Goal: Task Accomplishment & Management: Manage account settings

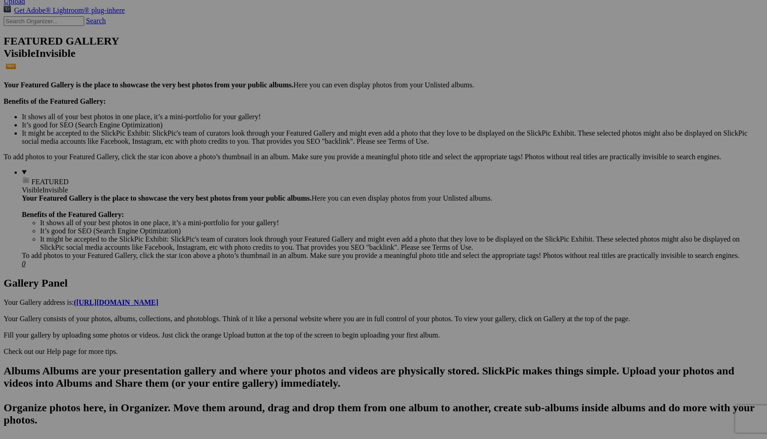
scroll to position [208, 0]
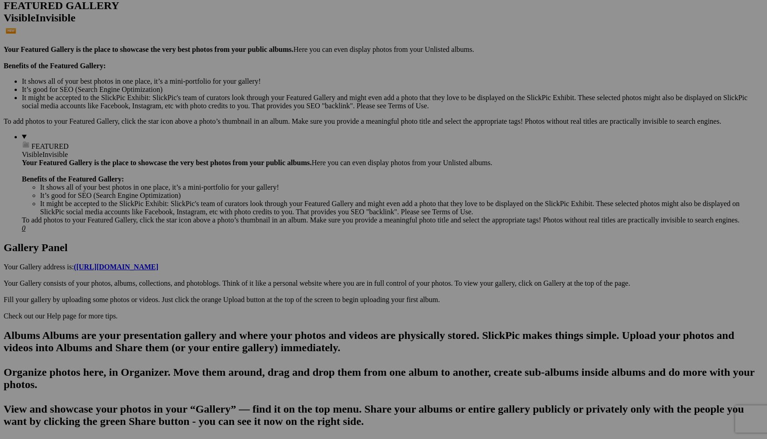
scroll to position [231, 0]
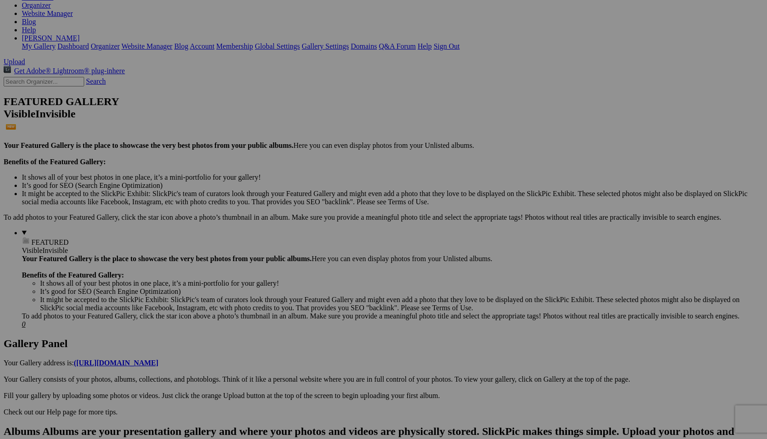
scroll to position [135, 0]
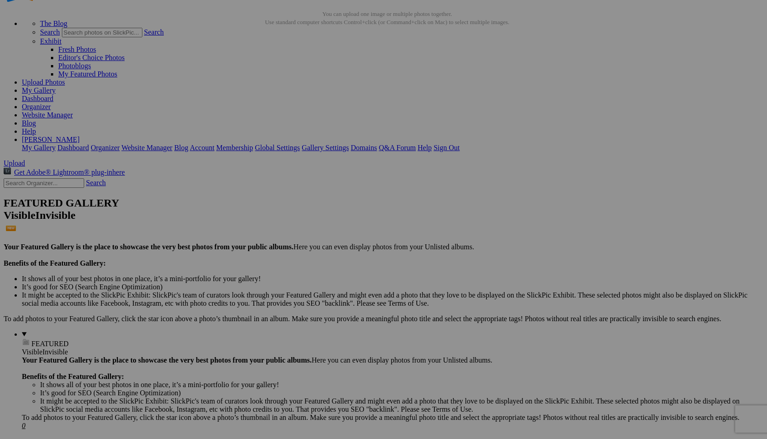
scroll to position [37, 0]
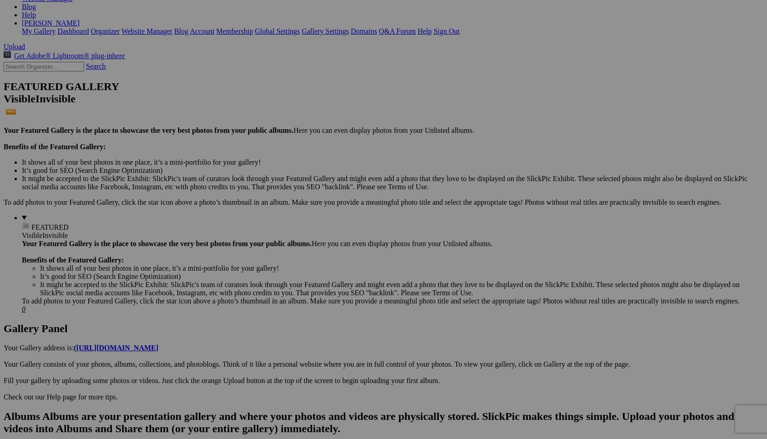
scroll to position [176, 0]
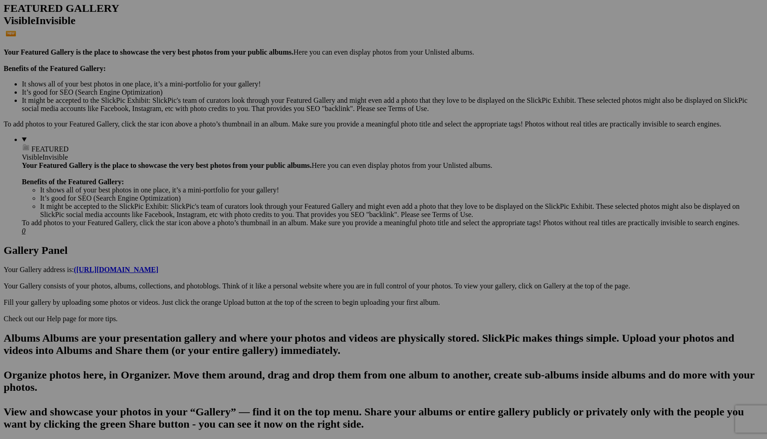
scroll to position [236, 0]
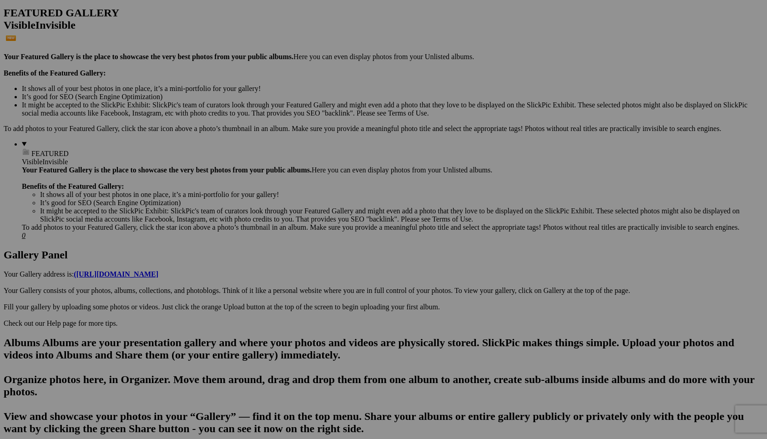
scroll to position [229, 0]
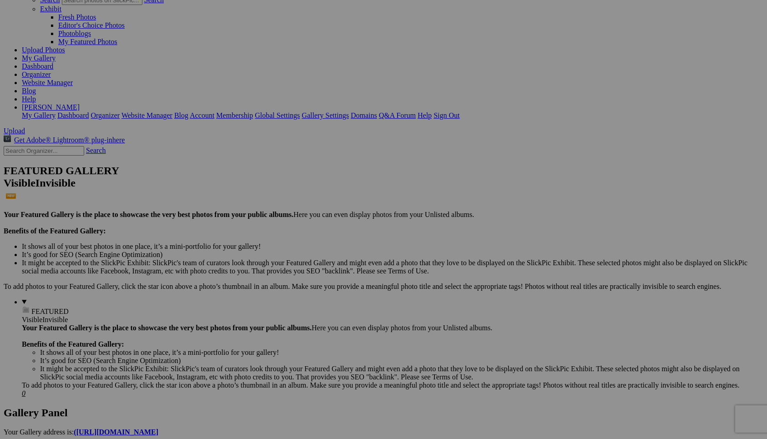
scroll to position [60, 0]
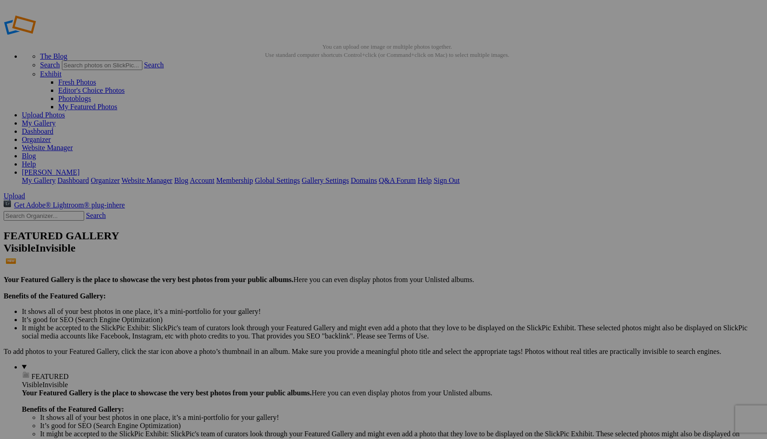
scroll to position [0, 0]
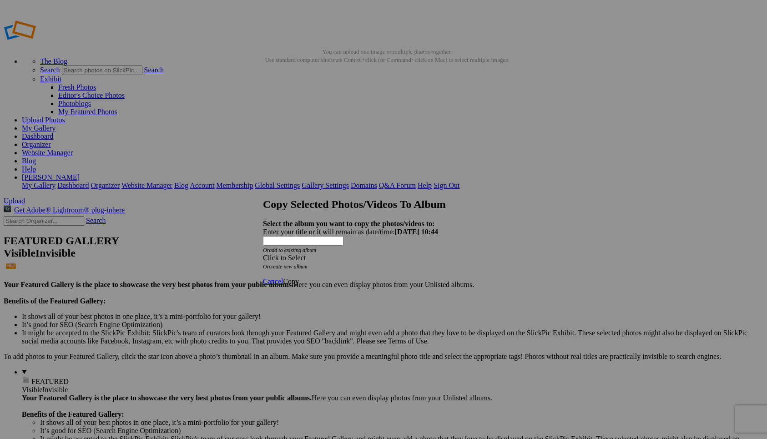
click at [307, 263] on link "create new album" at bounding box center [288, 266] width 39 height 6
click at [320, 228] on div "Enter your title or it will remain as date/time: 2025-09-15 10:44" at bounding box center [383, 232] width 241 height 8
type input "Wildlife & Nature"
click at [299, 261] on span "Copy" at bounding box center [291, 257] width 16 height 8
click at [292, 252] on span "Ok" at bounding box center [287, 249] width 9 height 8
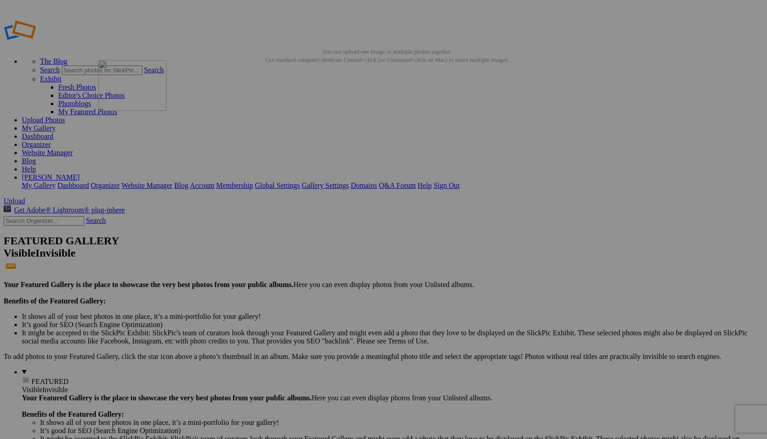
drag, startPoint x: 341, startPoint y: 256, endPoint x: 231, endPoint y: 121, distance: 174.2
drag, startPoint x: 571, startPoint y: 125, endPoint x: 365, endPoint y: 228, distance: 230.0
drag, startPoint x: 573, startPoint y: 125, endPoint x: 324, endPoint y: 230, distance: 270.0
drag, startPoint x: 259, startPoint y: 253, endPoint x: 142, endPoint y: 227, distance: 119.7
drag, startPoint x: 666, startPoint y: 135, endPoint x: 304, endPoint y: 108, distance: 363.5
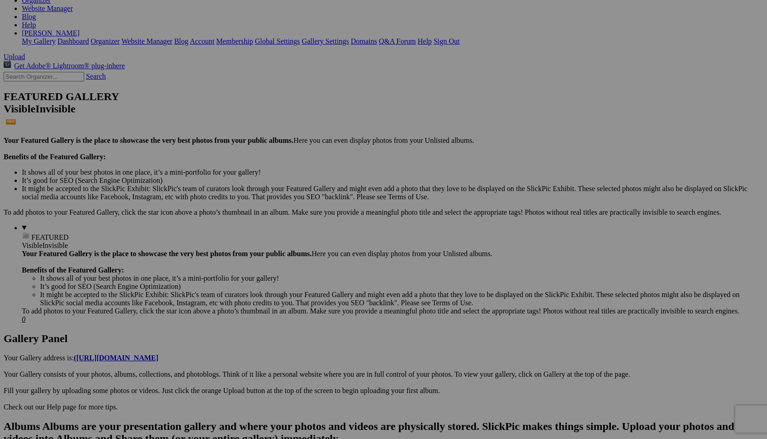
scroll to position [146, 0]
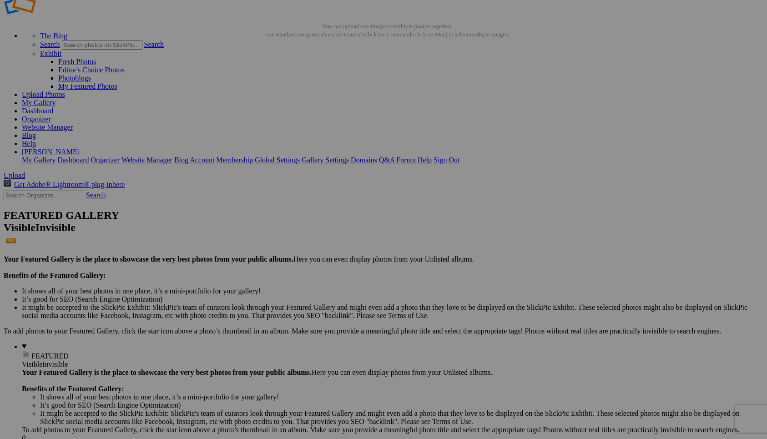
scroll to position [0, 0]
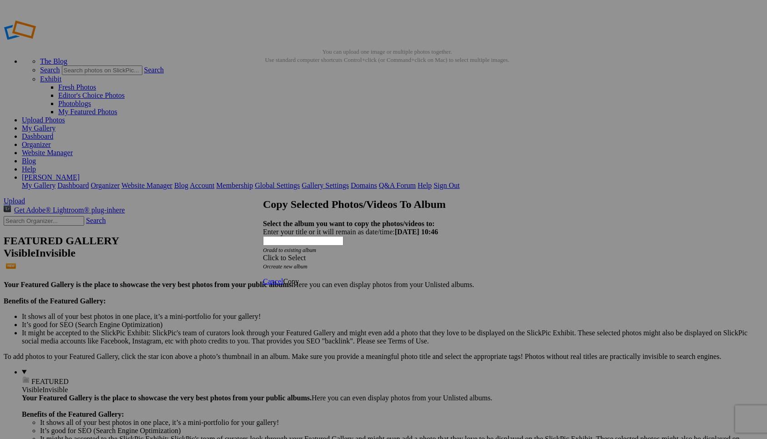
click at [307, 263] on link "create new album" at bounding box center [288, 266] width 39 height 6
click at [317, 228] on div "Enter your title or it will remain as date/time: 2025-09-15 10:46" at bounding box center [383, 232] width 241 height 8
type input "Landscapes"
click at [299, 261] on span "Copy" at bounding box center [291, 257] width 16 height 8
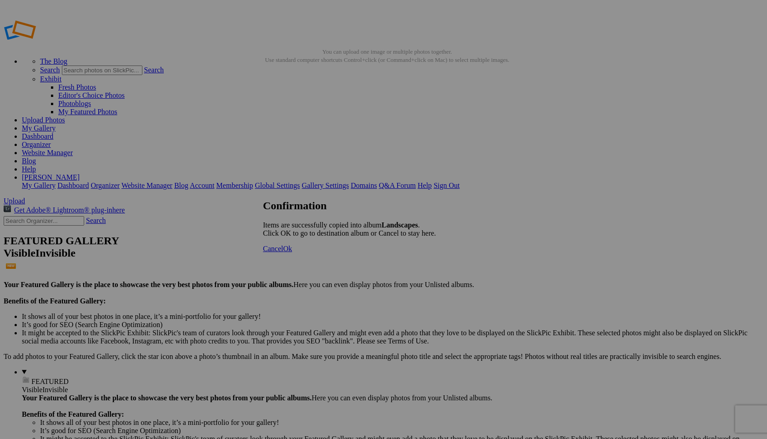
click at [283, 252] on span "Cancel" at bounding box center [273, 249] width 20 height 8
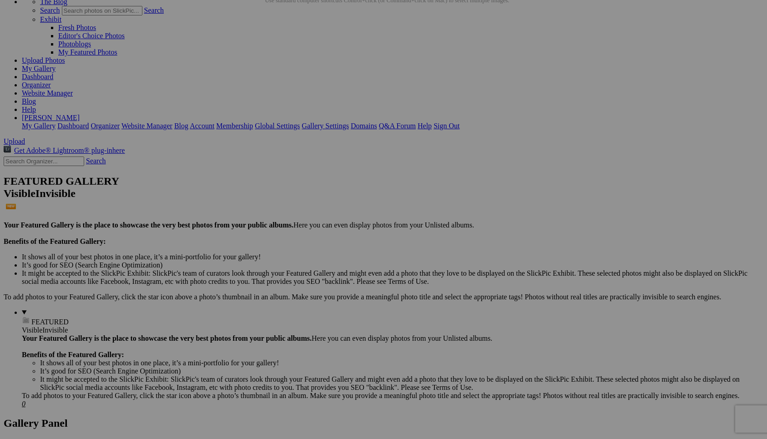
scroll to position [64, 0]
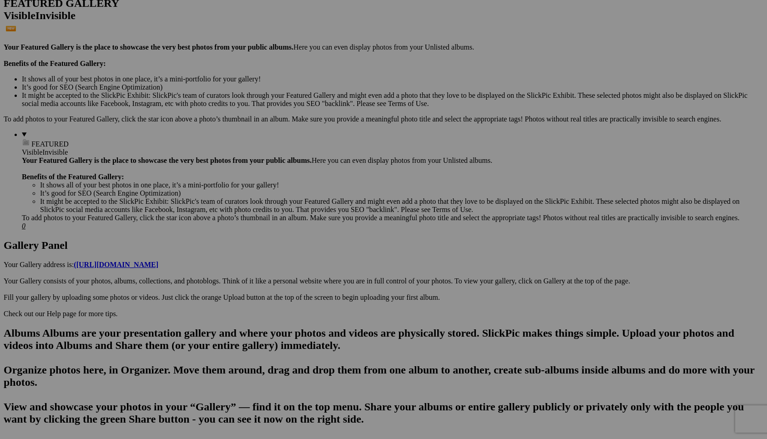
scroll to position [244, 0]
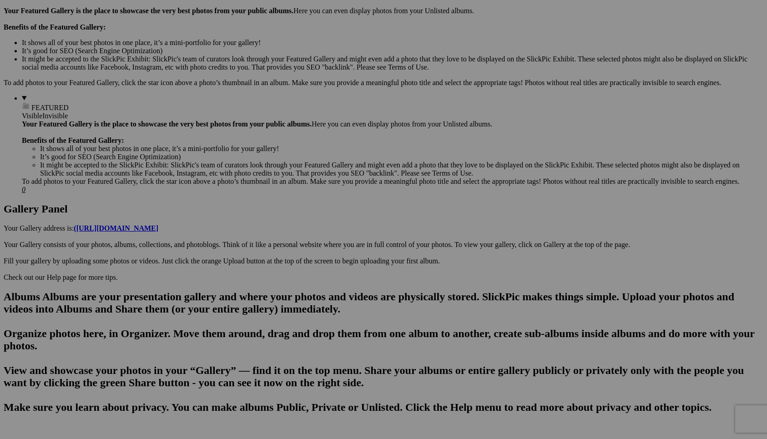
scroll to position [277, 0]
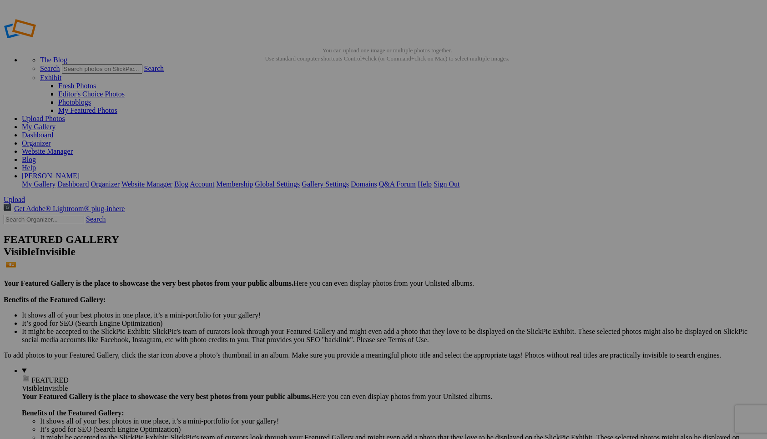
scroll to position [0, 0]
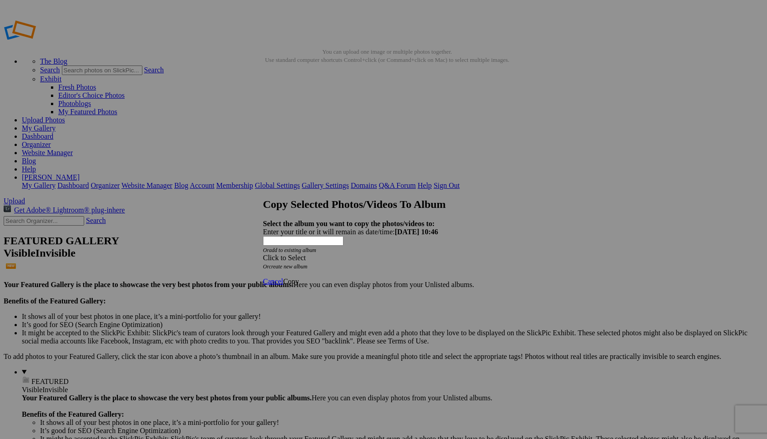
click at [307, 263] on link "create new album" at bounding box center [288, 266] width 39 height 6
click at [311, 228] on div "Enter your title or it will remain as date/time: 2025-09-15 10:46" at bounding box center [383, 232] width 241 height 8
type input "G"
type input "Flowers & Nature"
click at [299, 261] on span "Copy" at bounding box center [291, 257] width 16 height 8
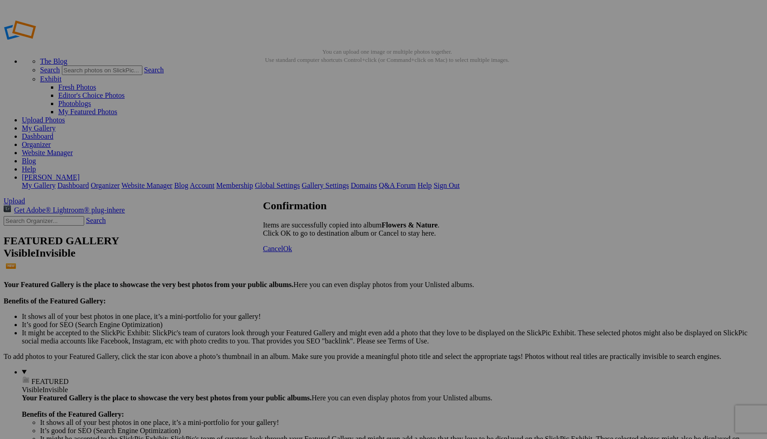
click at [292, 252] on span "Ok" at bounding box center [287, 249] width 9 height 8
drag, startPoint x: 339, startPoint y: 135, endPoint x: 229, endPoint y: 114, distance: 111.6
drag, startPoint x: 498, startPoint y: 136, endPoint x: 317, endPoint y: 114, distance: 183.2
drag, startPoint x: 476, startPoint y: 125, endPoint x: 397, endPoint y: 113, distance: 80.5
drag, startPoint x: 595, startPoint y: 150, endPoint x: 480, endPoint y: 122, distance: 118.5
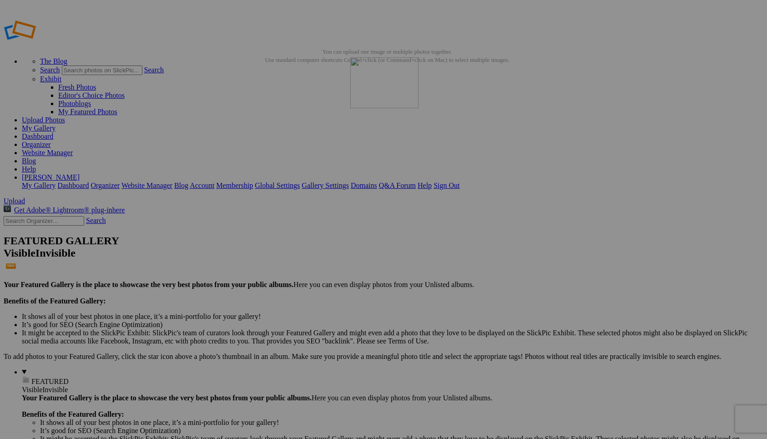
drag, startPoint x: 255, startPoint y: 251, endPoint x: 483, endPoint y: 119, distance: 263.0
drag, startPoint x: 337, startPoint y: 257, endPoint x: 634, endPoint y: 107, distance: 332.1
drag, startPoint x: 257, startPoint y: 252, endPoint x: 131, endPoint y: 217, distance: 130.8
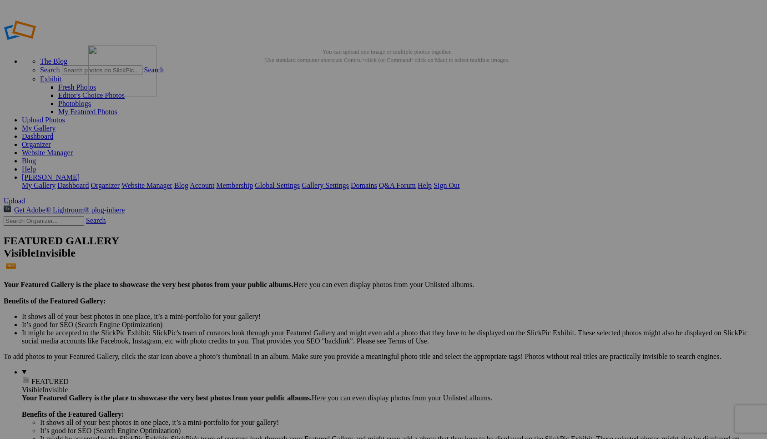
drag, startPoint x: 663, startPoint y: 136, endPoint x: 220, endPoint y: 110, distance: 443.3
drag, startPoint x: 500, startPoint y: 244, endPoint x: 314, endPoint y: 111, distance: 228.3
drag, startPoint x: 246, startPoint y: 257, endPoint x: 479, endPoint y: 117, distance: 272.5
drag, startPoint x: 674, startPoint y: 138, endPoint x: 397, endPoint y: 116, distance: 277.8
drag, startPoint x: 415, startPoint y: 254, endPoint x: 470, endPoint y: 121, distance: 144.6
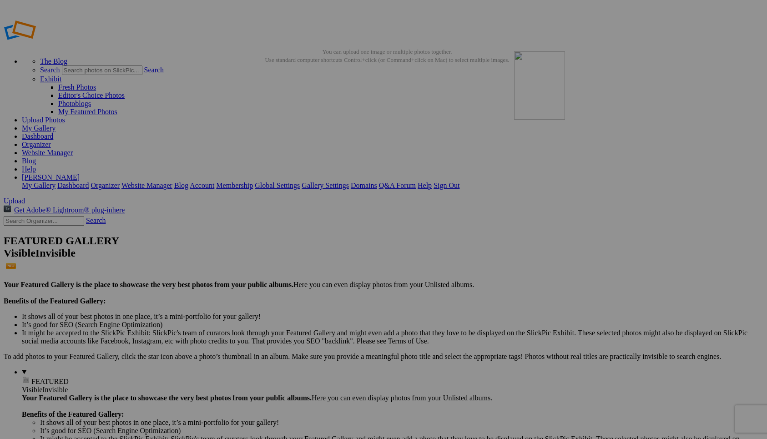
drag, startPoint x: 423, startPoint y: 254, endPoint x: 646, endPoint y: 116, distance: 261.4
drag, startPoint x: 570, startPoint y: 255, endPoint x: 164, endPoint y: 223, distance: 407.4
drag, startPoint x: 322, startPoint y: 253, endPoint x: 405, endPoint y: 240, distance: 84.3
click at [73, 149] on link "Website Manager" at bounding box center [47, 153] width 51 height 8
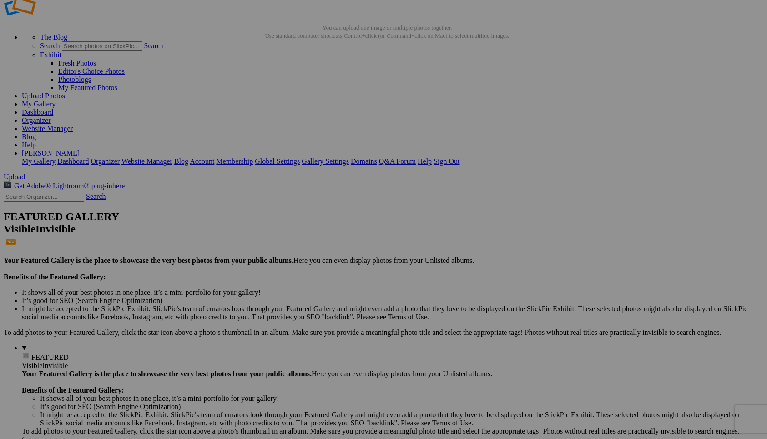
scroll to position [32, 0]
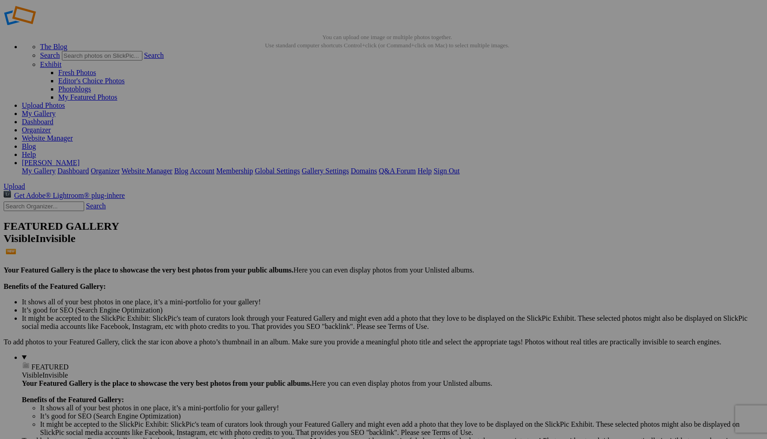
scroll to position [18, 0]
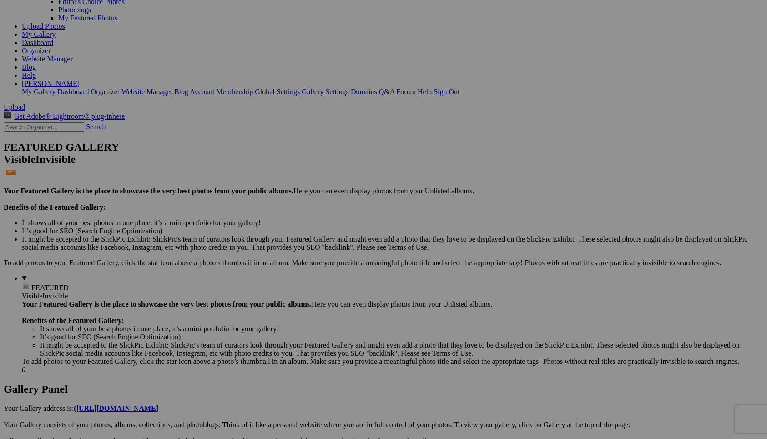
scroll to position [102, 0]
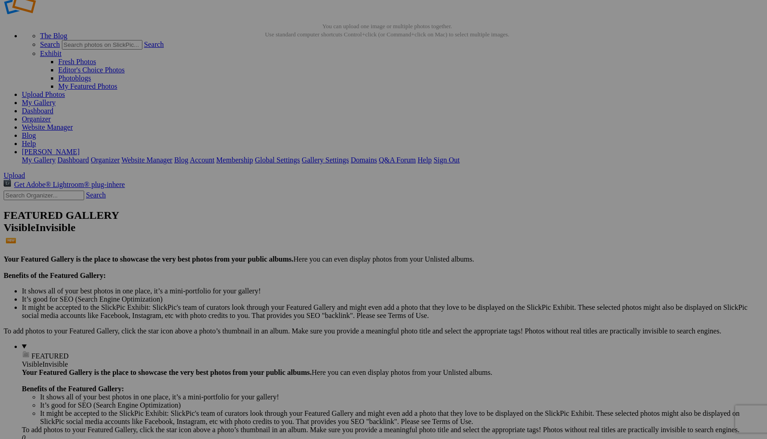
scroll to position [0, 0]
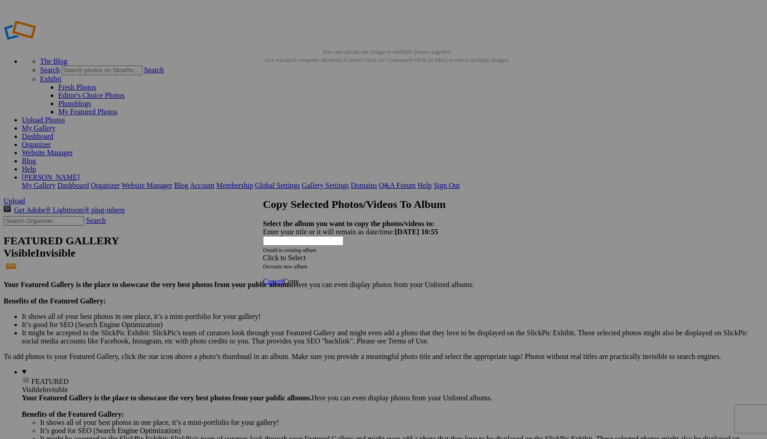
click at [307, 263] on link "create new album" at bounding box center [288, 266] width 39 height 6
click at [340, 228] on div "Enter your title or it will remain as date/time: 2025-09-15 10:55" at bounding box center [383, 232] width 241 height 8
type input "Homepage"
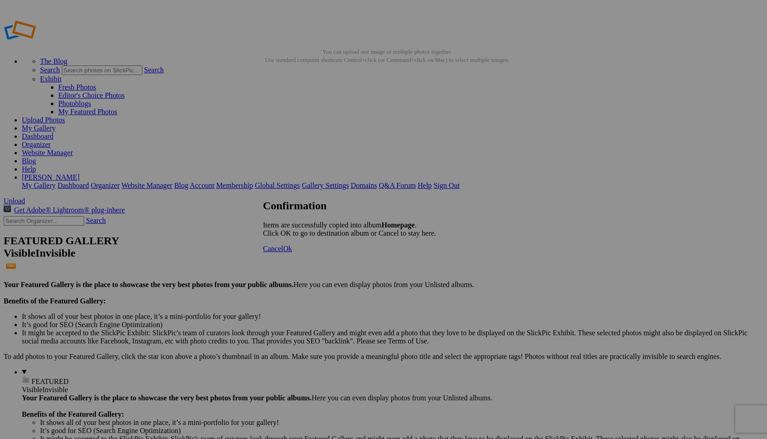
click at [292, 252] on span "Ok" at bounding box center [287, 249] width 9 height 8
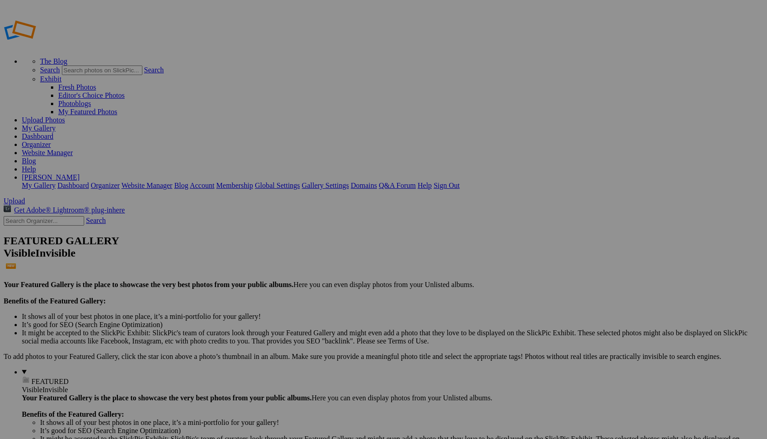
type input "Ressources"
